Goal: Task Accomplishment & Management: Use online tool/utility

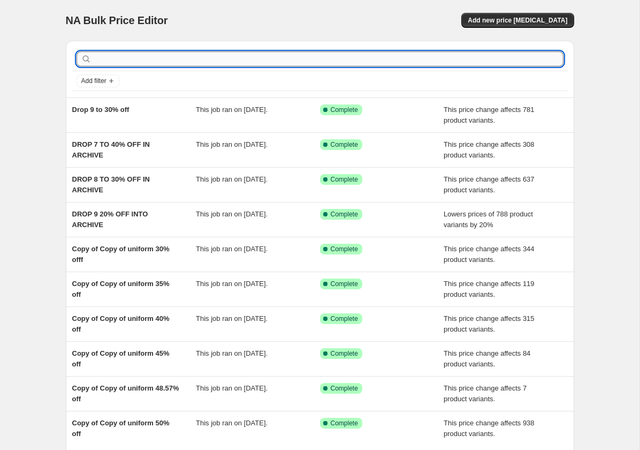
click at [132, 66] on input "text" at bounding box center [329, 58] width 470 height 15
type input "d8"
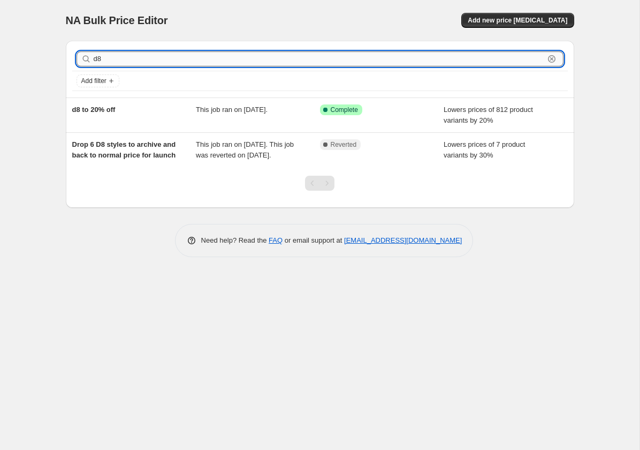
click at [110, 57] on input "d8" at bounding box center [319, 58] width 451 height 15
type input "drop 8"
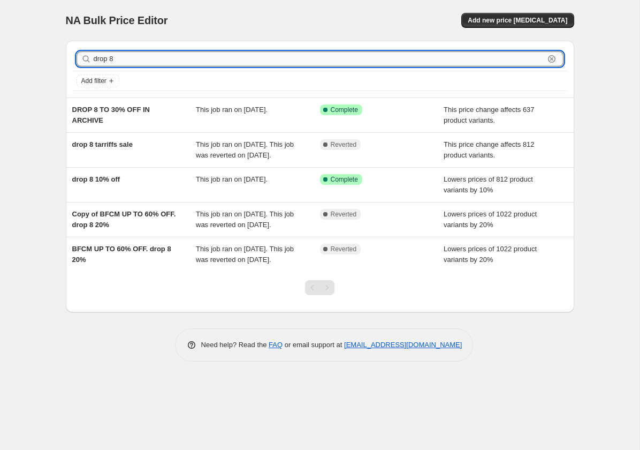
click at [108, 58] on input "drop 8" at bounding box center [319, 58] width 451 height 15
type input "8"
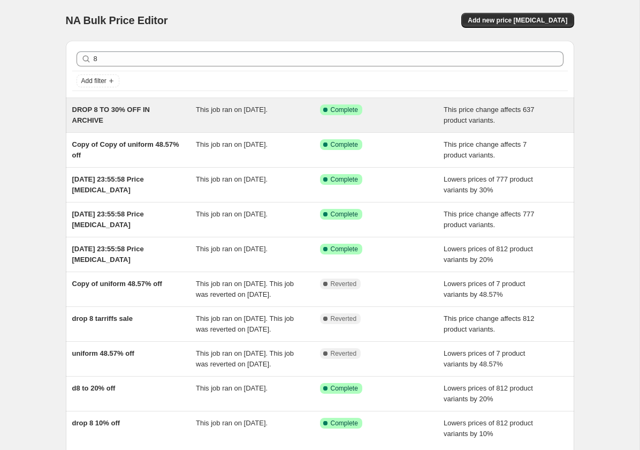
click at [143, 109] on span "DROP 8 TO 30% OFF IN ARCHIVE" at bounding box center [111, 114] width 78 height 19
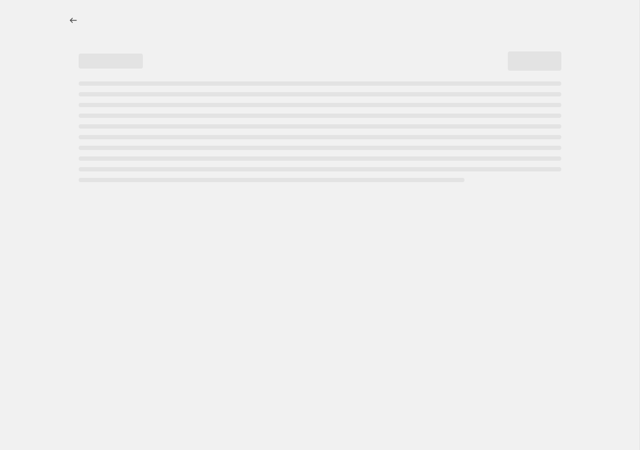
select select "pcap"
select select "no_change"
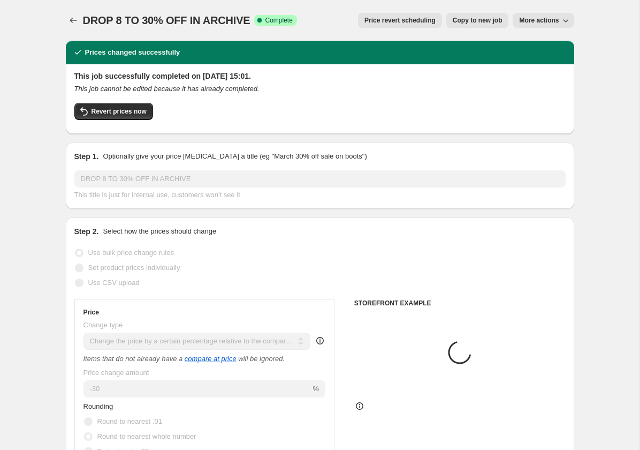
select select "collection"
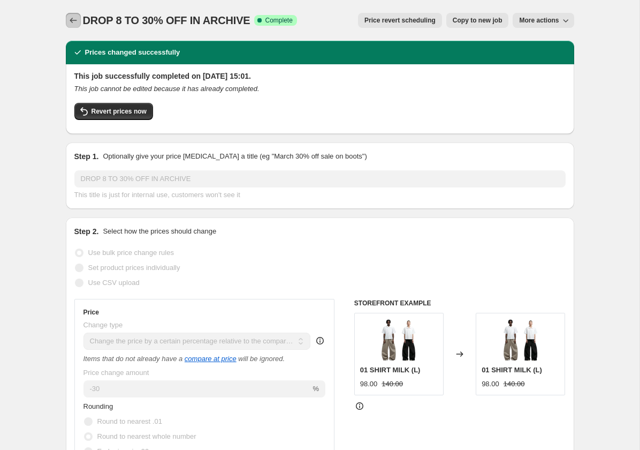
click at [71, 16] on icon "Price change jobs" at bounding box center [73, 20] width 11 height 11
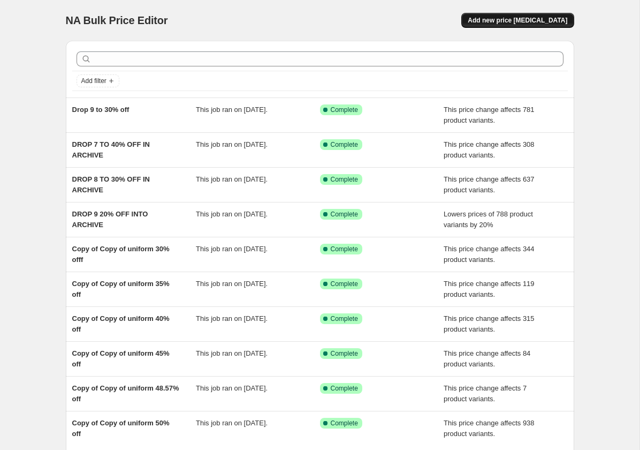
click at [557, 17] on span "Add new price [MEDICAL_DATA]" at bounding box center [518, 20] width 100 height 9
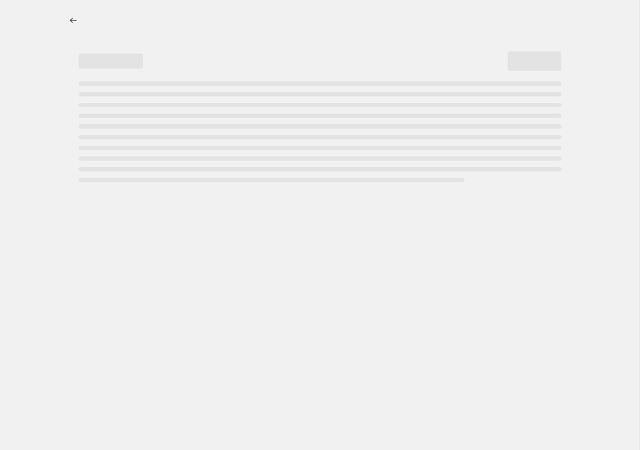
select select "percentage"
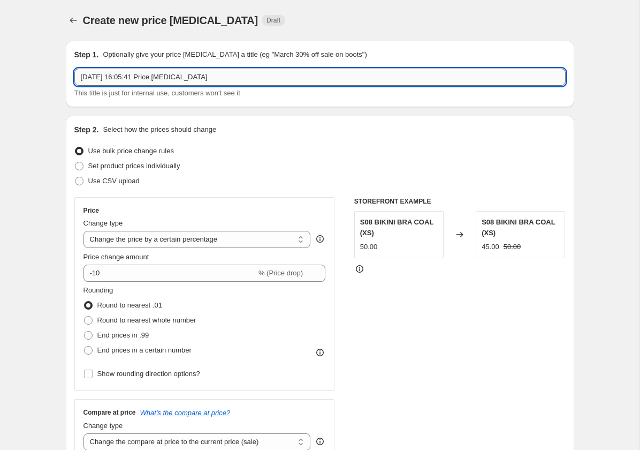
click at [115, 82] on input "14 Oct 2025, 16:05:41 Price change job" at bounding box center [319, 77] width 491 height 17
type input "Drop 8 to 40% off"
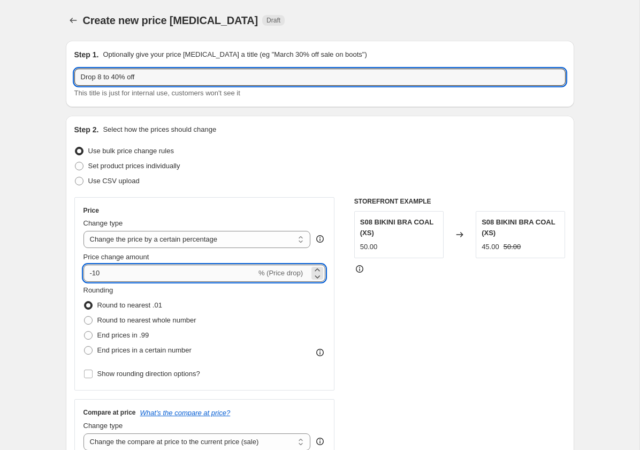
click at [127, 272] on input "-10" at bounding box center [170, 272] width 173 height 17
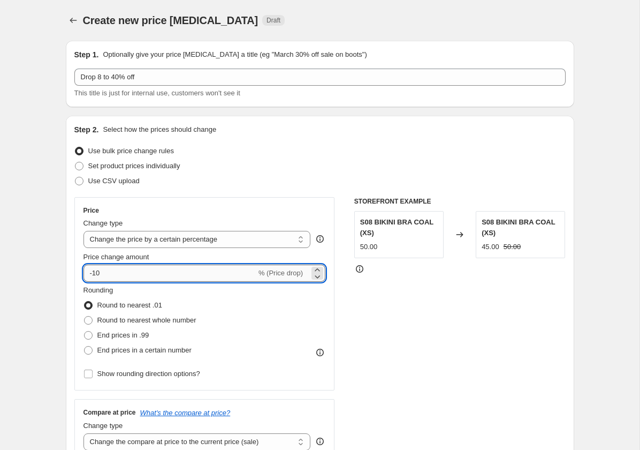
type input "-1"
type input "-40"
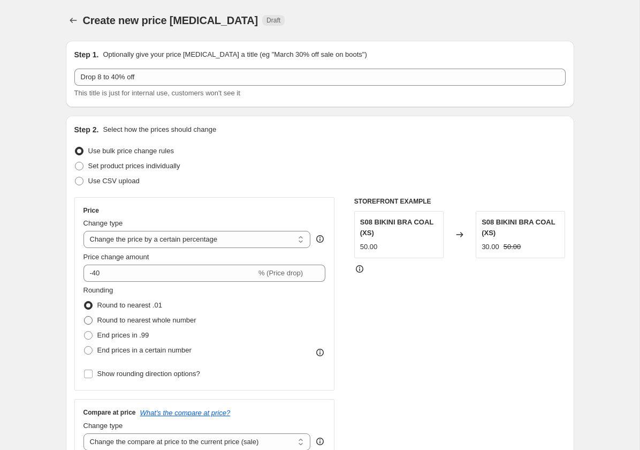
click at [163, 320] on span "Round to nearest whole number" at bounding box center [146, 320] width 99 height 8
click at [85, 316] on input "Round to nearest whole number" at bounding box center [84, 316] width 1 height 1
radio input "true"
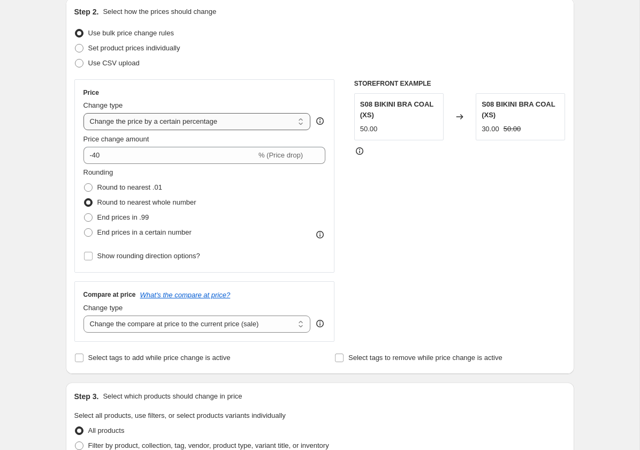
scroll to position [119, 0]
click at [136, 122] on select "Change the price to a certain amount Change the price by a certain amount Chang…" at bounding box center [197, 120] width 227 height 17
click at [84, 112] on select "Change the price to a certain amount Change the price by a certain amount Chang…" at bounding box center [197, 120] width 227 height 17
click at [187, 326] on select "Change the compare at price to the current price (sale) Change the compare at p…" at bounding box center [197, 322] width 227 height 17
select select "no_change"
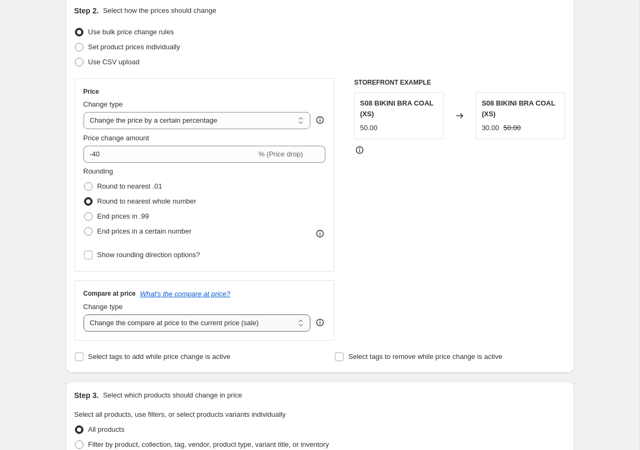
click at [84, 314] on select "Change the compare at price to the current price (sale) Change the compare at p…" at bounding box center [197, 322] width 227 height 17
click at [226, 123] on select "Change the price to a certain amount Change the price by a certain amount Chang…" at bounding box center [197, 120] width 227 height 17
select select "pcap"
click at [84, 112] on select "Change the price to a certain amount Change the price by a certain amount Chang…" at bounding box center [197, 120] width 227 height 17
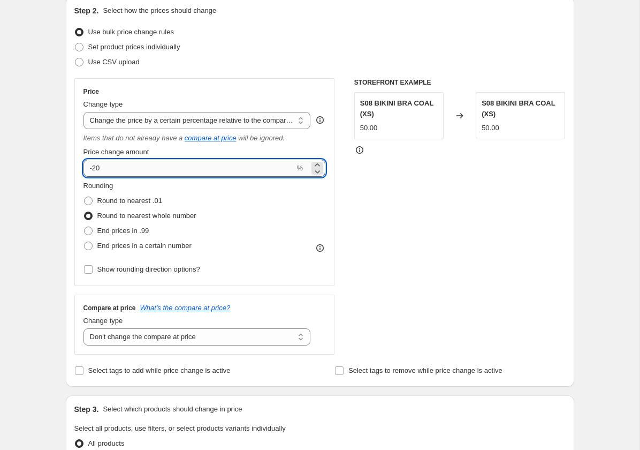
click at [159, 169] on input "-20" at bounding box center [189, 168] width 211 height 17
type input "-2"
type input "-40"
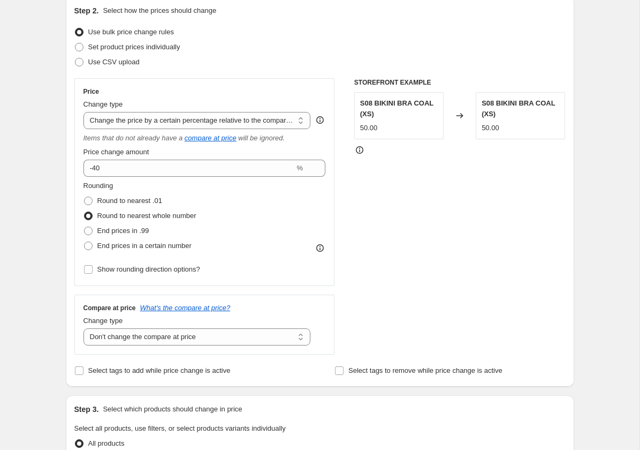
click at [401, 255] on div "STOREFRONT EXAMPLE S08 BIKINI BRA COAL (XS) 50.00 Changed to S08 BIKINI BRA COA…" at bounding box center [459, 216] width 211 height 276
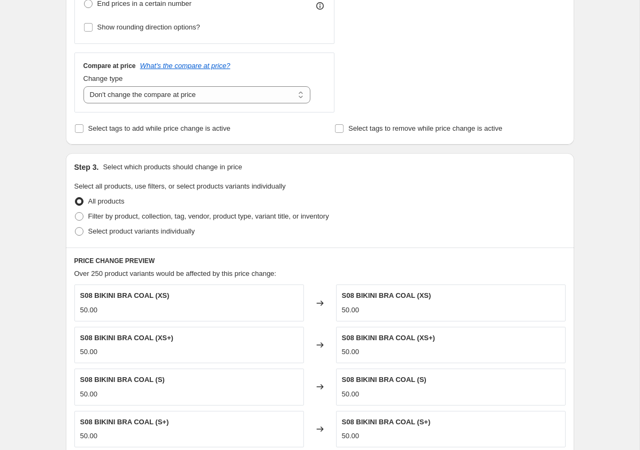
scroll to position [363, 0]
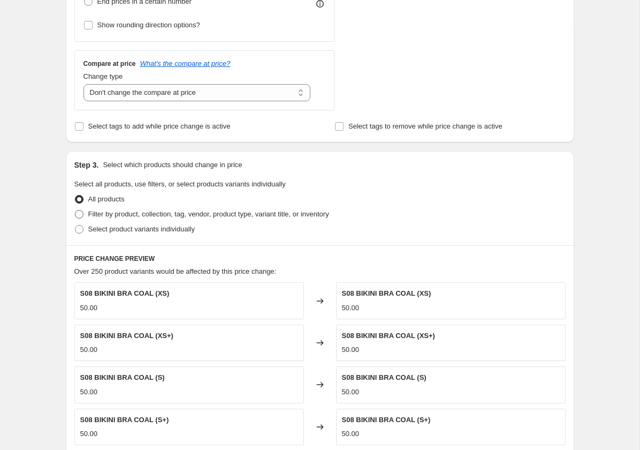
click at [146, 210] on span "Filter by product, collection, tag, vendor, product type, variant title, or inv…" at bounding box center [208, 214] width 241 height 8
click at [75, 210] on input "Filter by product, collection, tag, vendor, product type, variant title, or inv…" at bounding box center [75, 210] width 1 height 1
radio input "true"
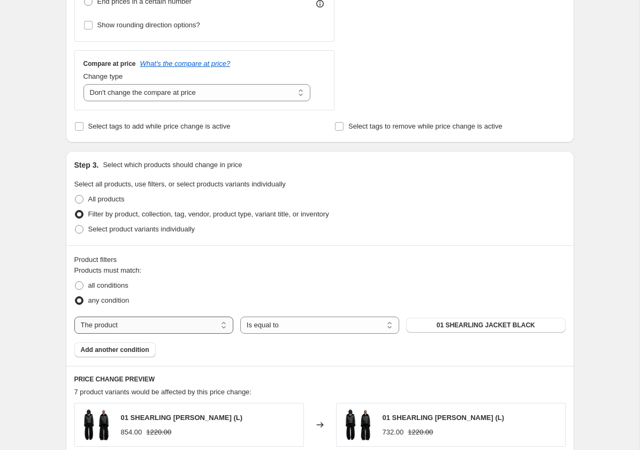
click at [174, 323] on select "The product The product's collection The product's tag The product's vendor The…" at bounding box center [153, 324] width 159 height 17
select select "collection"
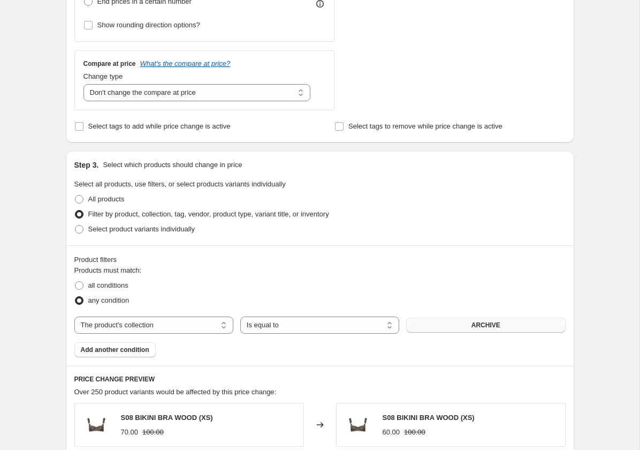
click at [480, 325] on span "ARCHIVE" at bounding box center [486, 325] width 29 height 9
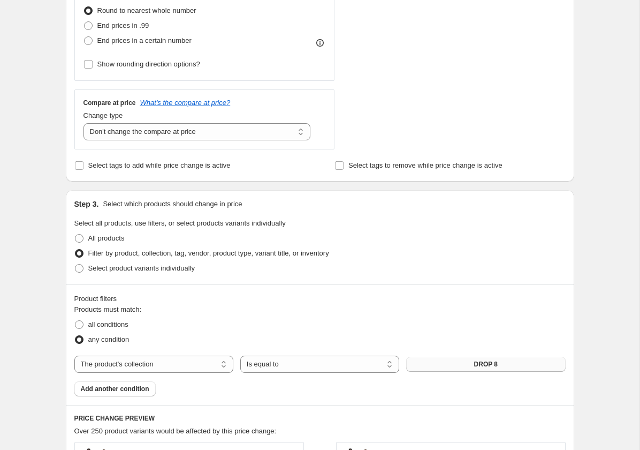
scroll to position [752, 0]
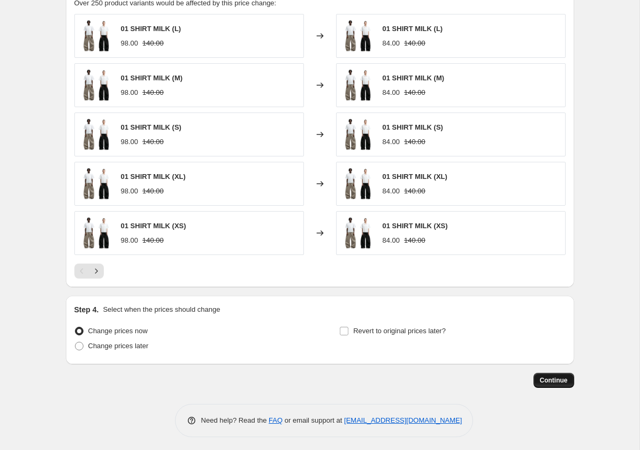
click at [552, 377] on span "Continue" at bounding box center [554, 380] width 28 height 9
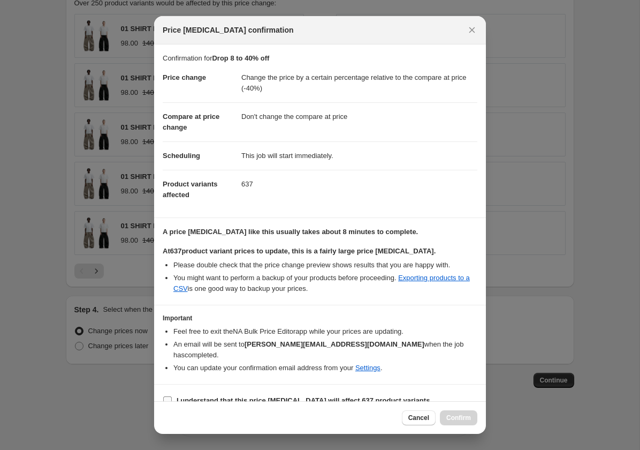
click at [219, 395] on span "I understand that this price change job will affect 637 product variants" at bounding box center [303, 400] width 253 height 11
click at [172, 396] on input "I understand that this price change job will affect 637 product variants" at bounding box center [167, 400] width 9 height 9
checkbox input "true"
click at [465, 419] on span "Confirm" at bounding box center [458, 417] width 25 height 9
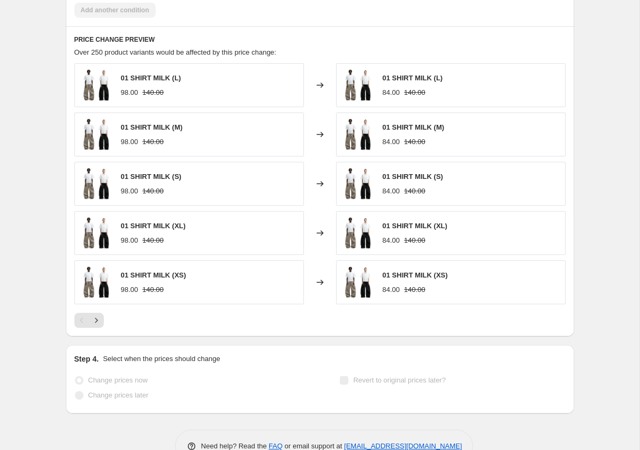
scroll to position [779, 0]
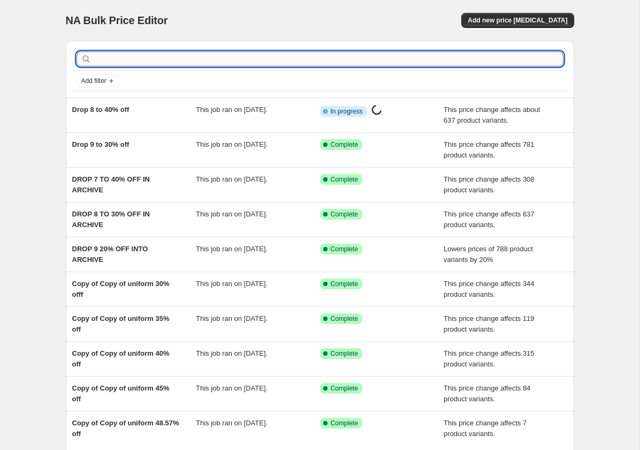
click at [145, 63] on input "text" at bounding box center [329, 58] width 470 height 15
type input "7"
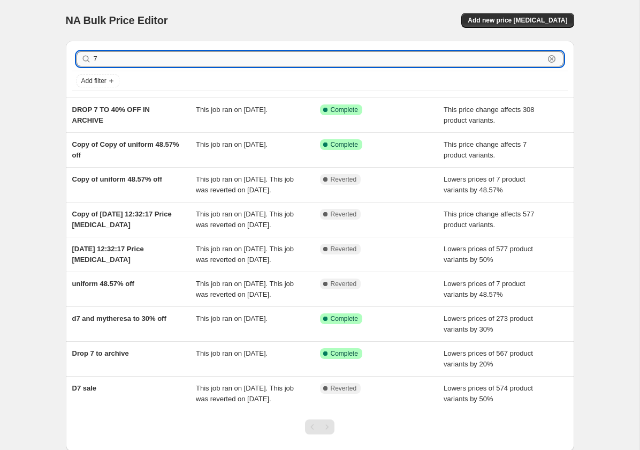
click at [110, 56] on input "7" at bounding box center [319, 58] width 451 height 15
type input "6"
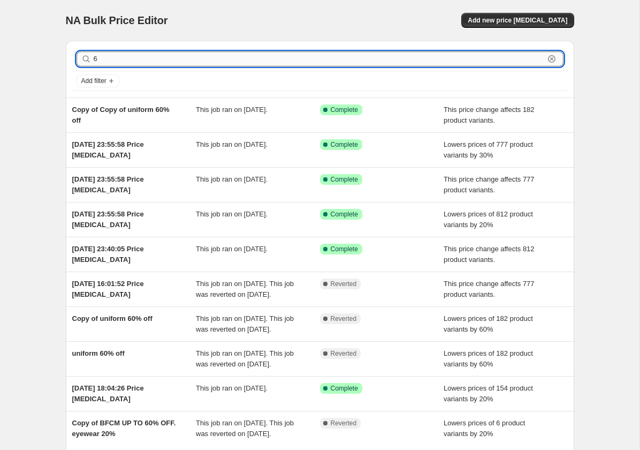
click at [133, 66] on input "6" at bounding box center [319, 58] width 451 height 15
type input "drop 5"
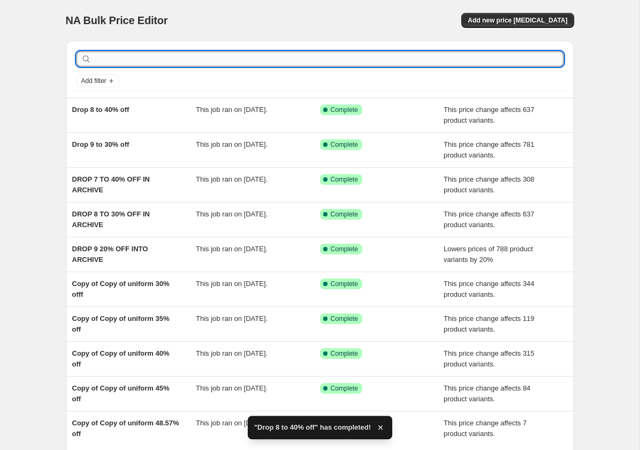
click at [119, 59] on input "text" at bounding box center [329, 58] width 470 height 15
type input "5"
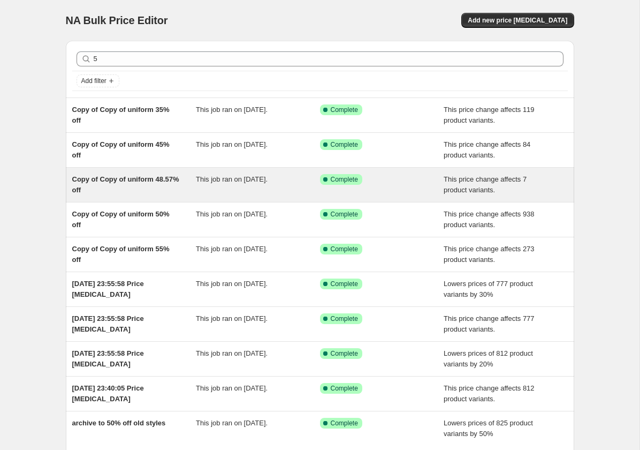
scroll to position [99, 0]
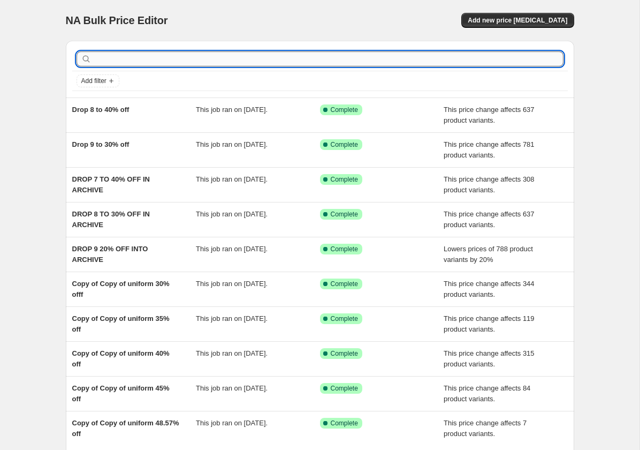
click at [503, 57] on input "text" at bounding box center [329, 58] width 470 height 15
type input "uniform"
